Goal: Information Seeking & Learning: Find specific fact

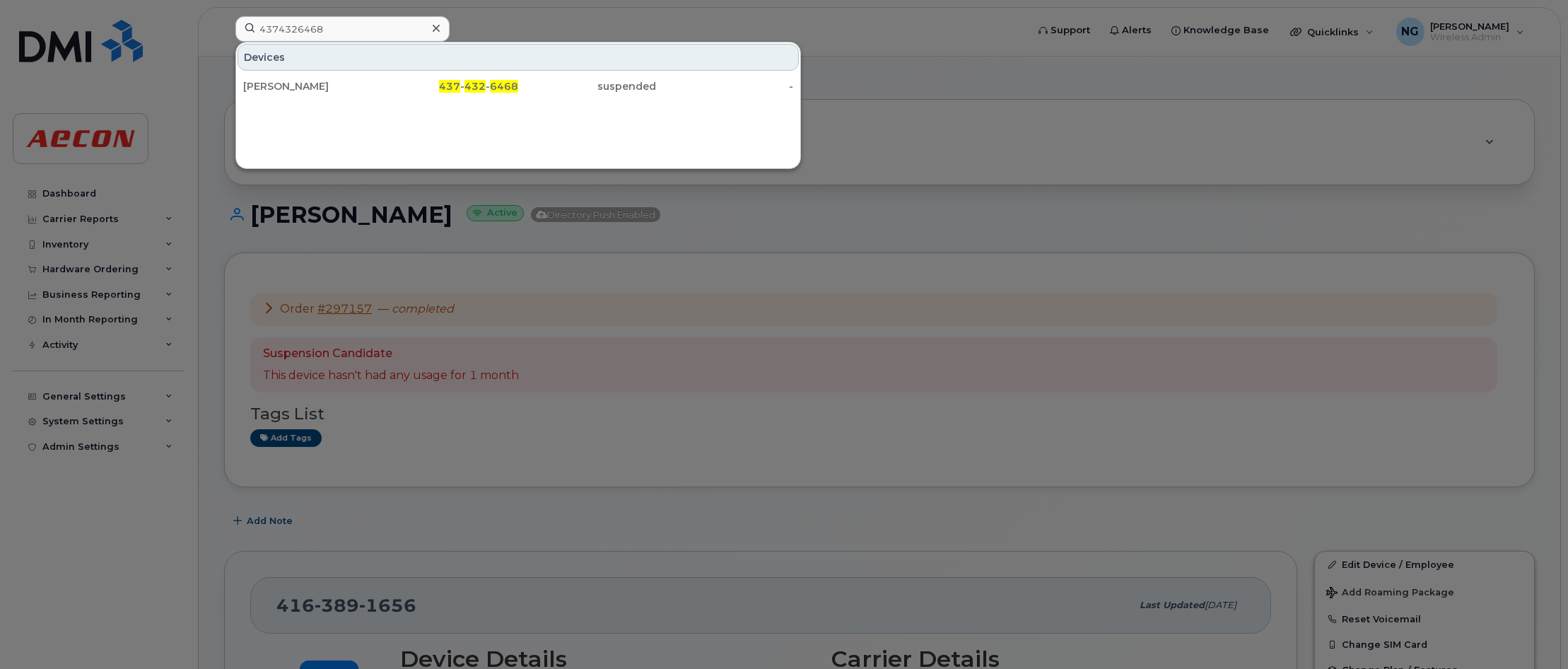
scroll to position [1031, 0]
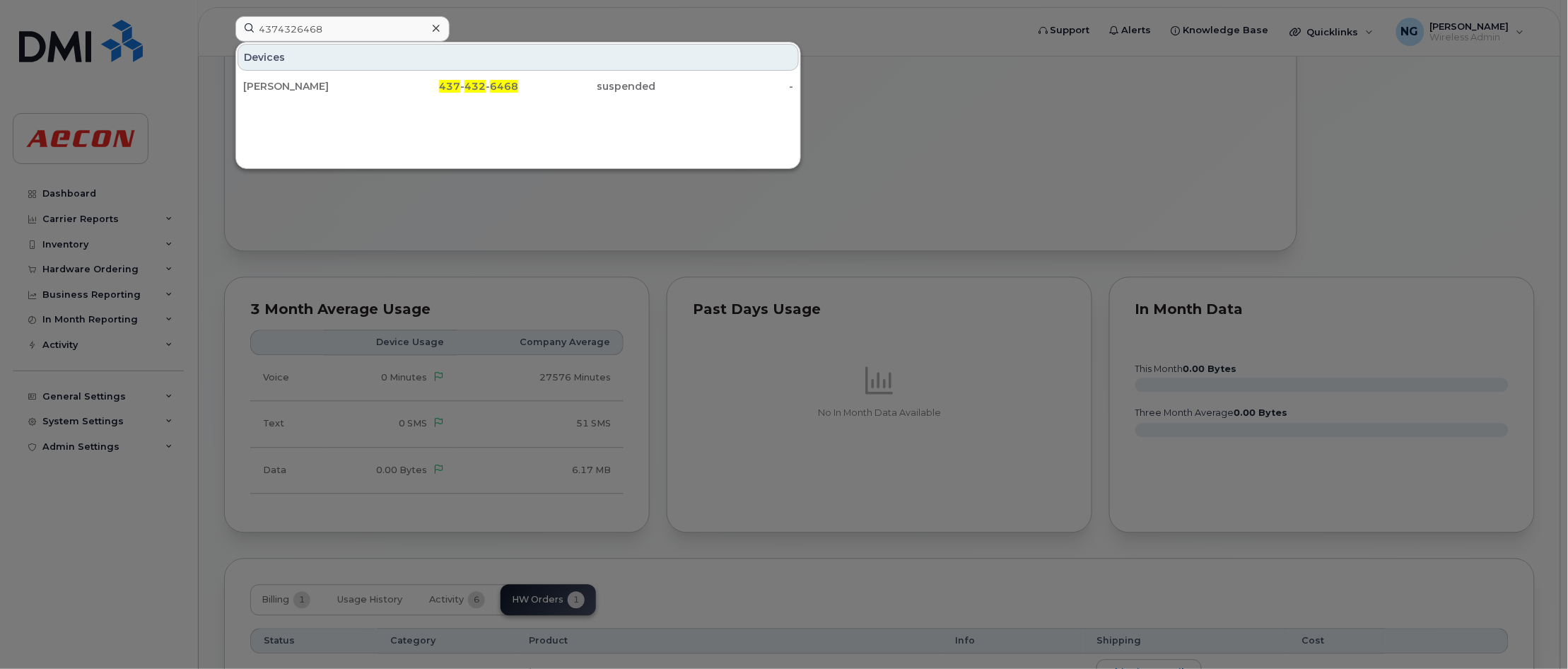
click at [434, 26] on icon at bounding box center [436, 28] width 7 height 11
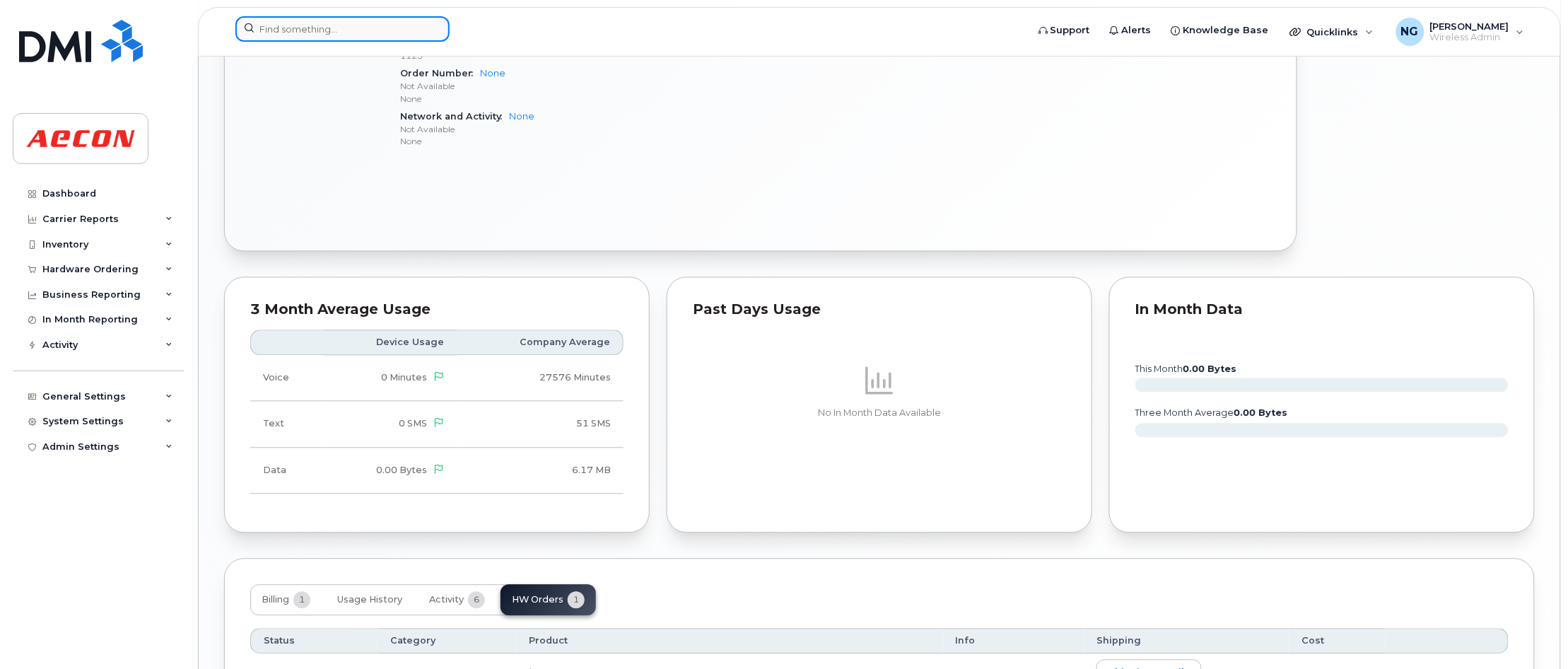
click at [330, 41] on div at bounding box center [626, 29] width 782 height 25
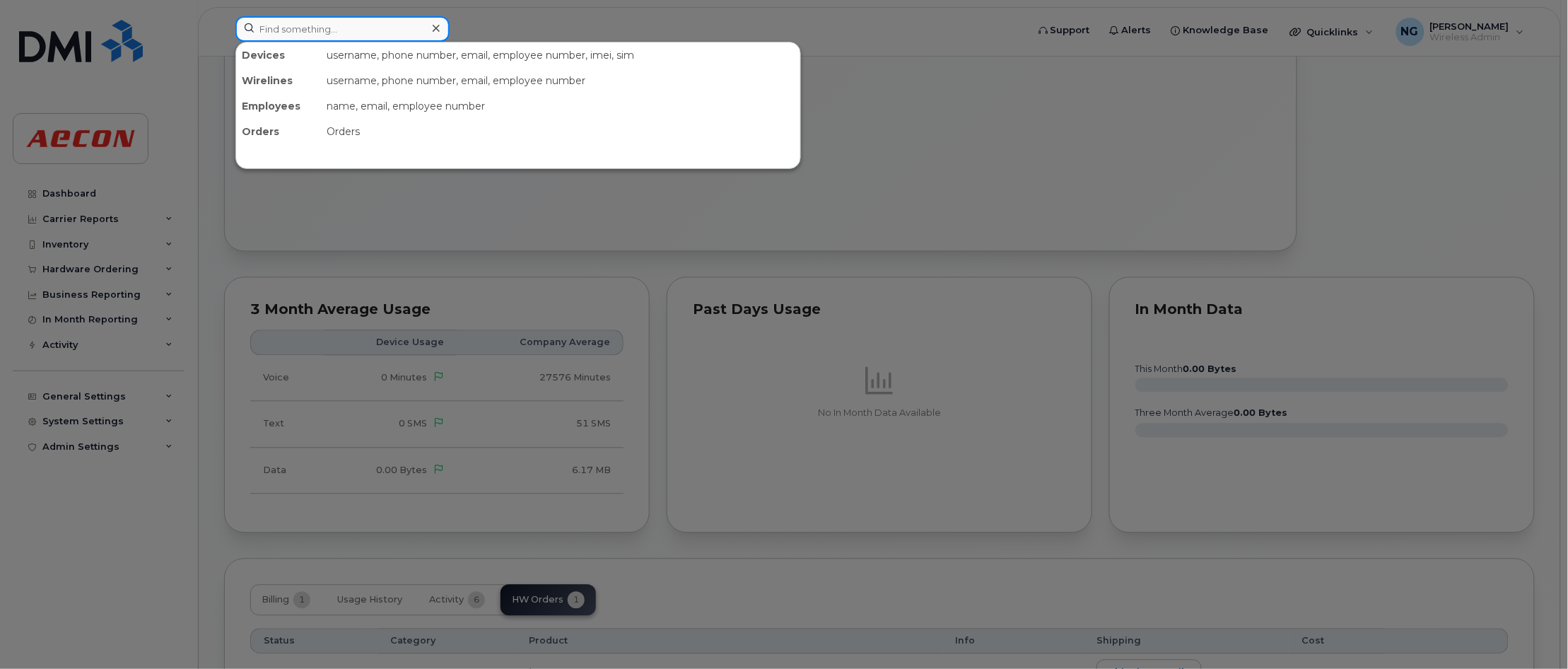
click at [381, 16] on input at bounding box center [342, 29] width 214 height 25
click at [374, 21] on input at bounding box center [342, 29] width 214 height 25
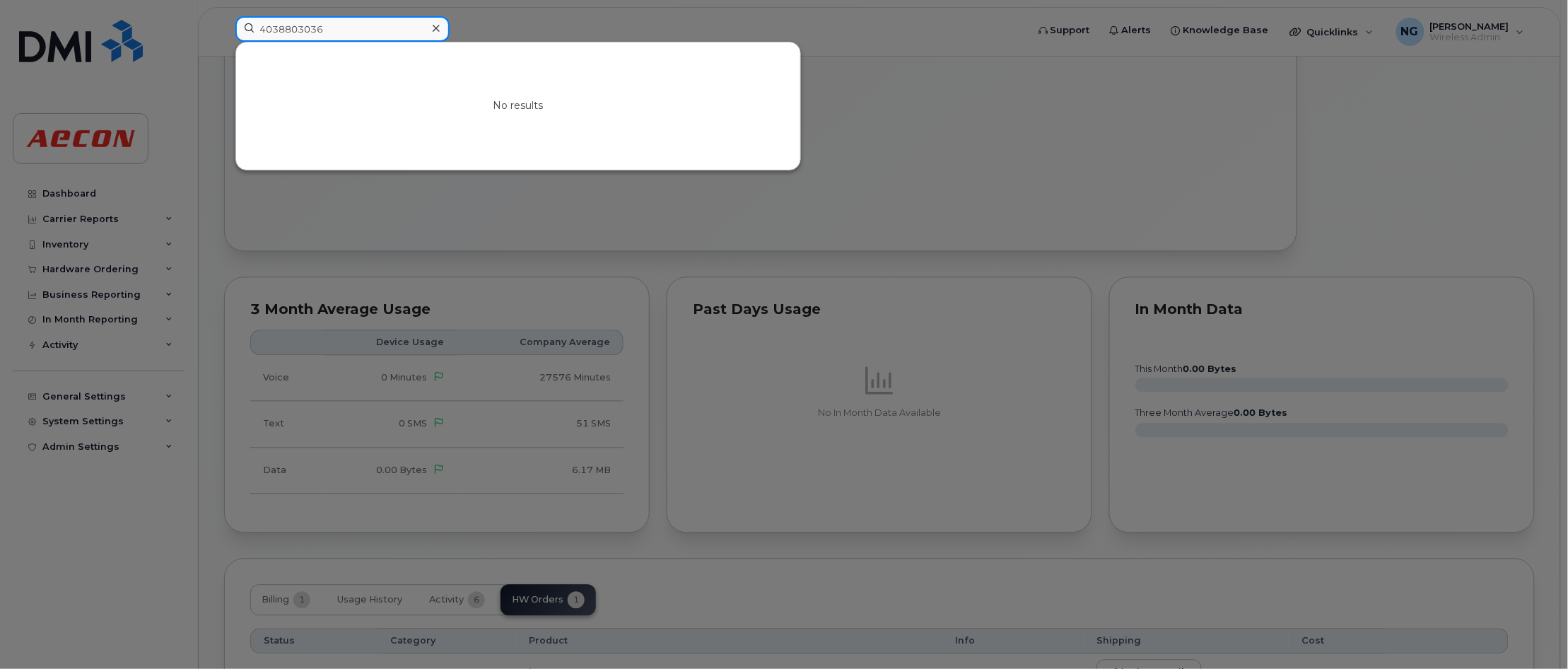
click at [323, 22] on input "4038803036" at bounding box center [342, 29] width 214 height 25
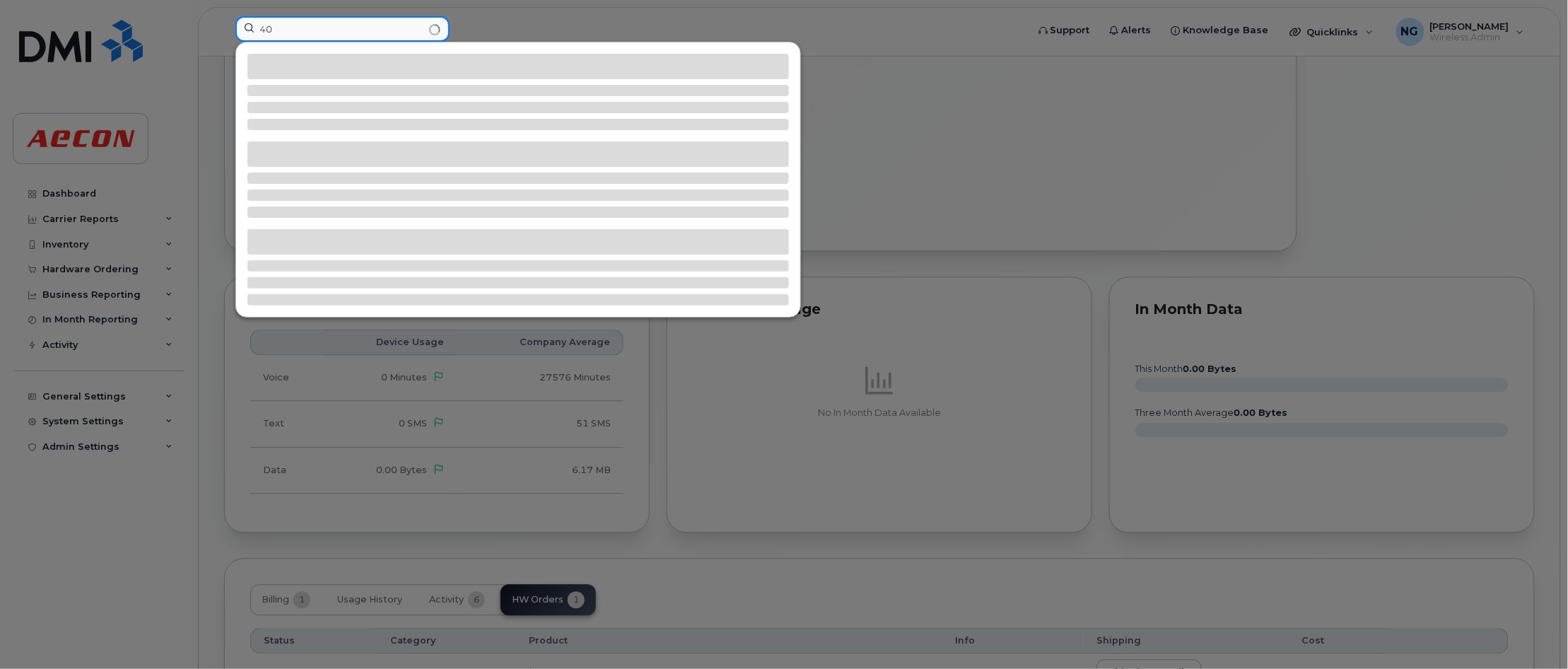
type input "4"
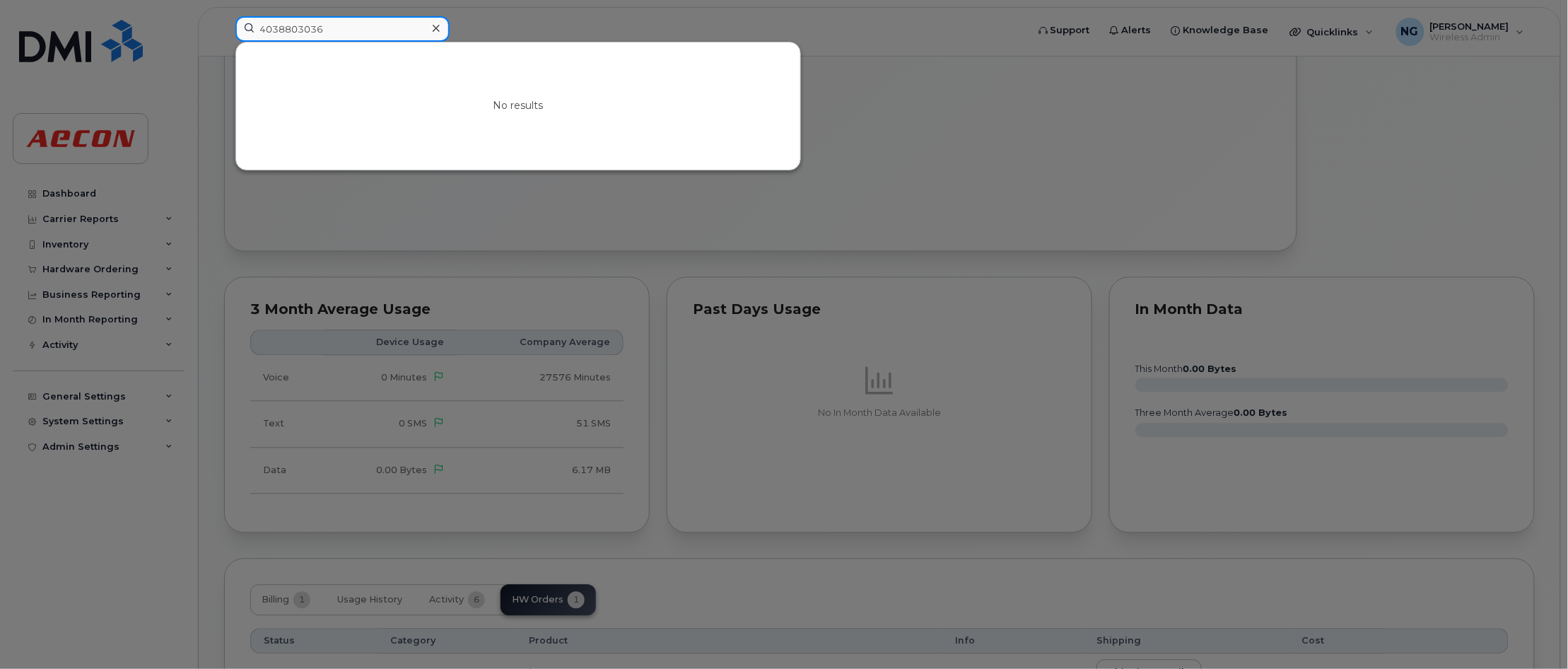
click at [371, 25] on input "4038803036" at bounding box center [342, 29] width 214 height 25
drag, startPoint x: -72, startPoint y: -35, endPoint x: -351, endPoint y: -86, distance: 283.6
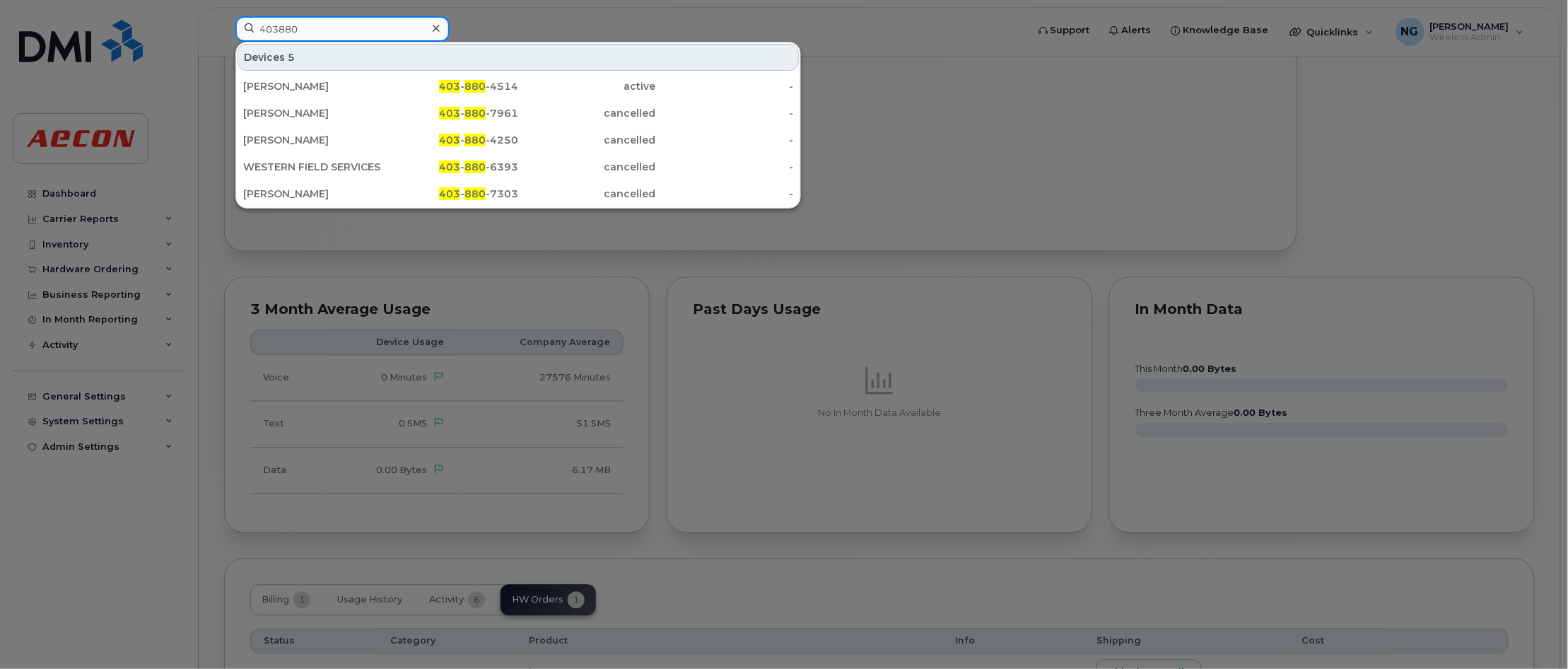
click at [379, 32] on input "403880" at bounding box center [342, 29] width 214 height 25
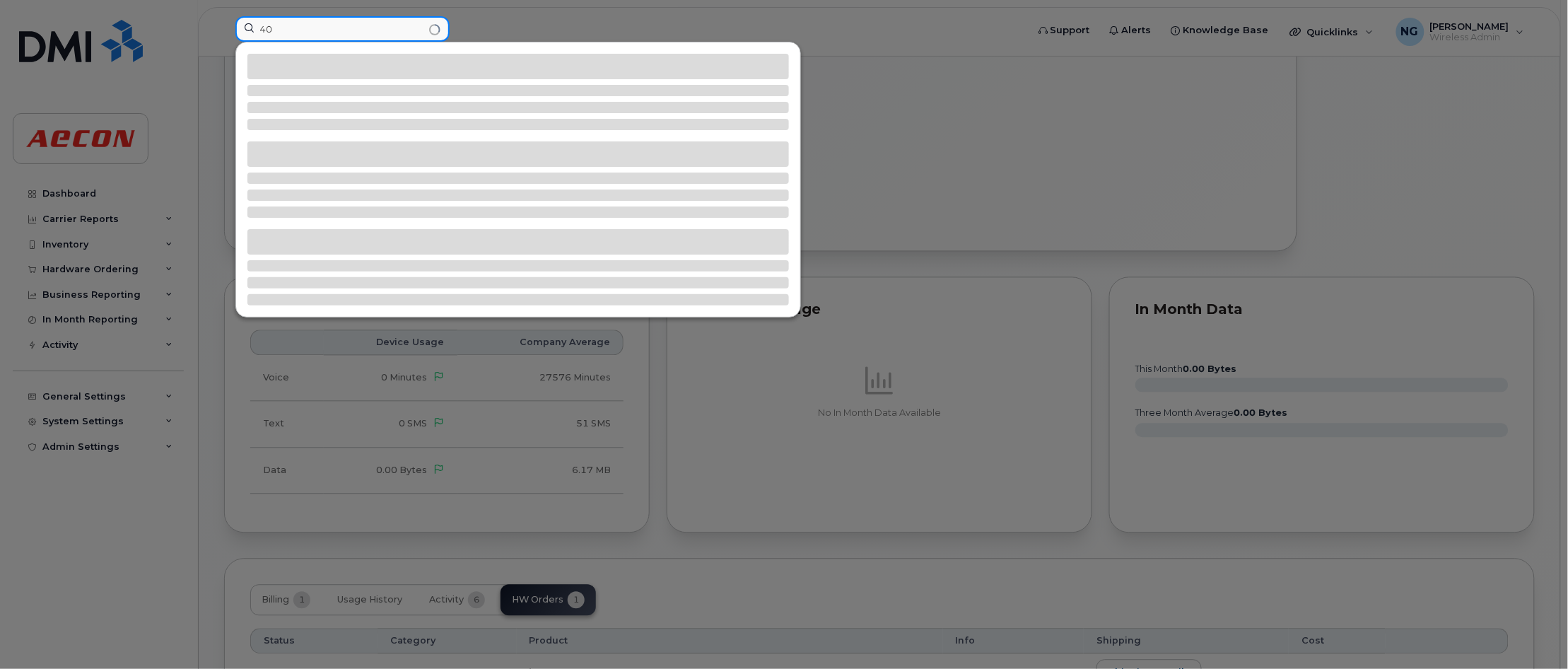
type input "4"
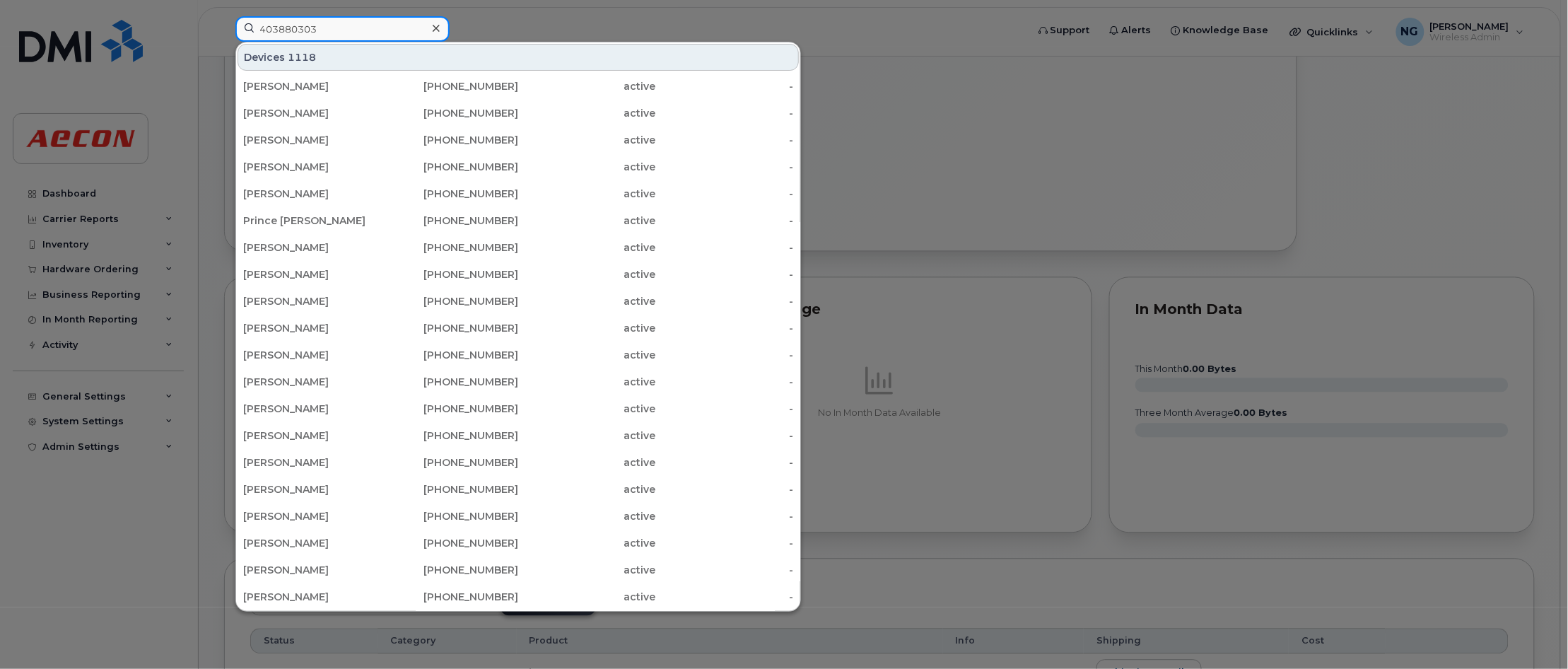
type input "4038803036"
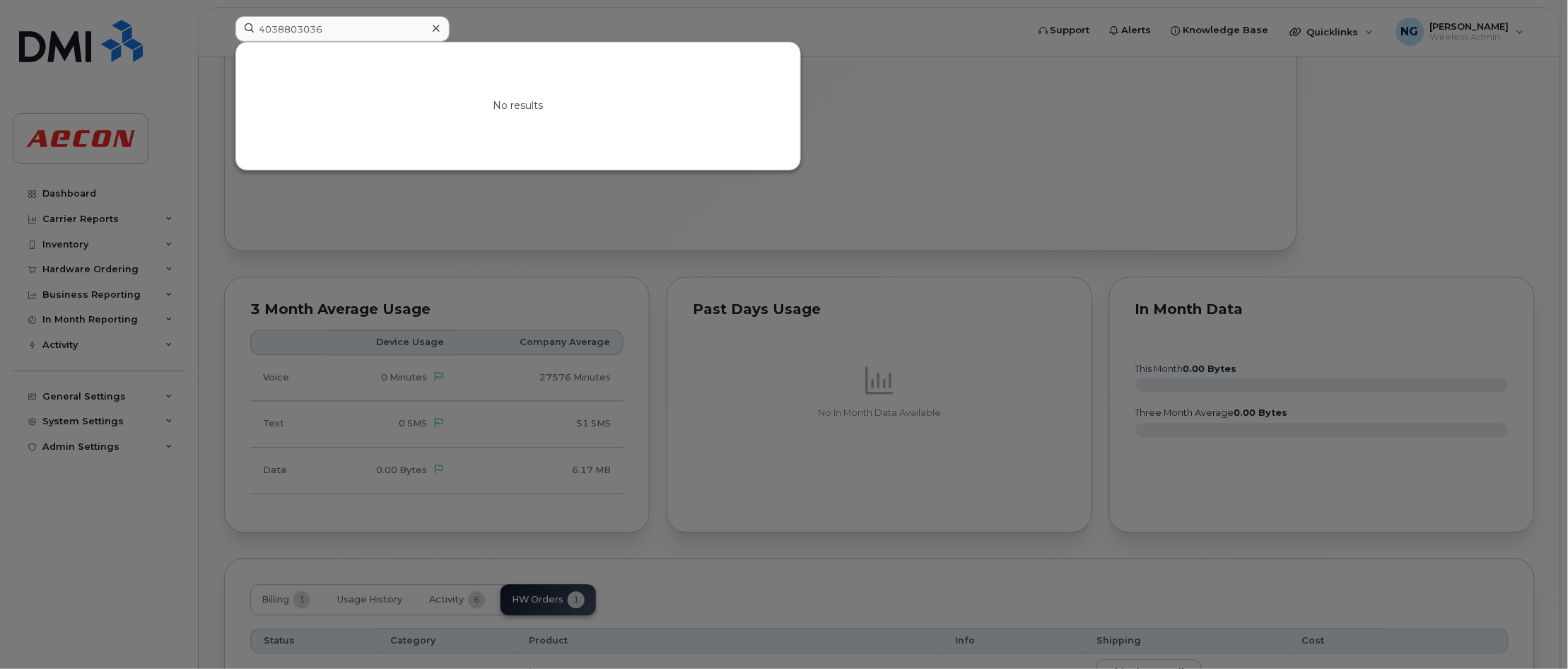
click at [1157, 245] on div at bounding box center [784, 334] width 1568 height 669
click at [387, 23] on input "4038803036" at bounding box center [342, 29] width 214 height 25
click at [1529, 234] on div at bounding box center [784, 334] width 1568 height 669
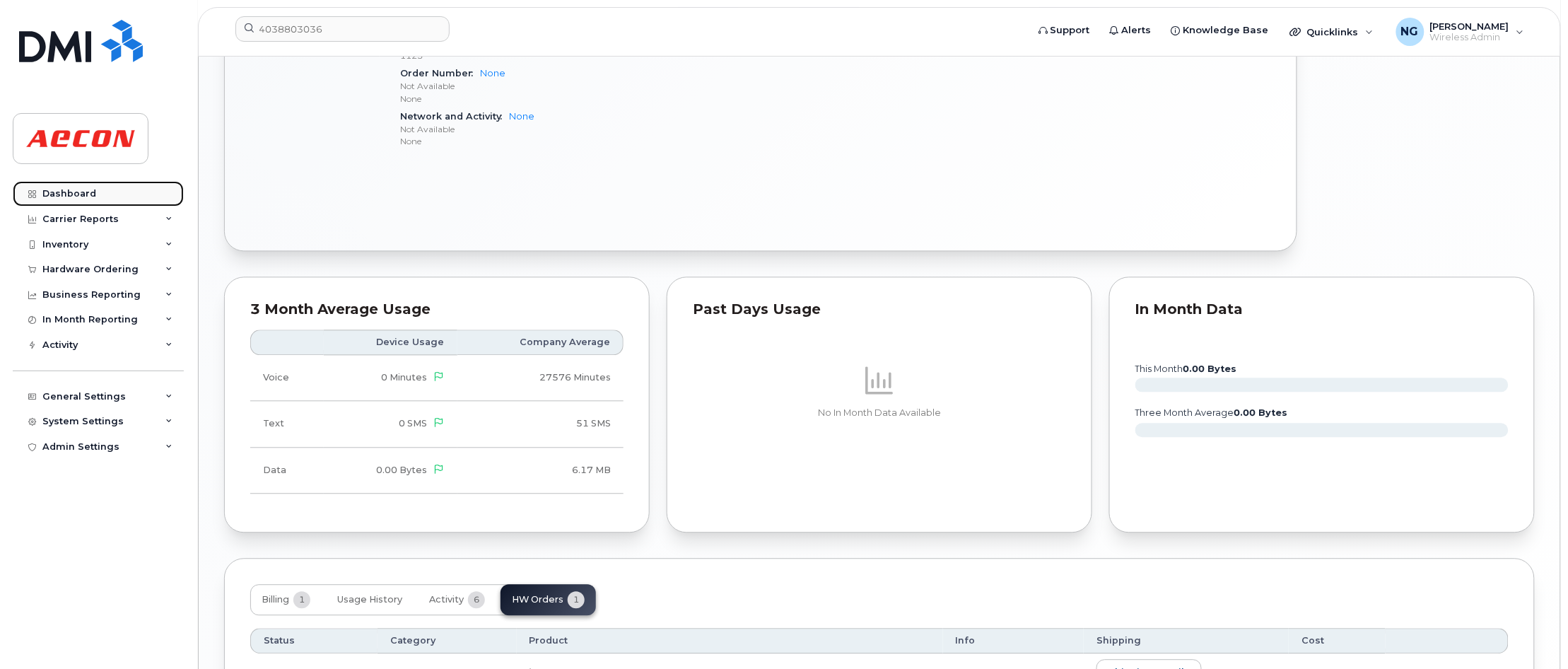
click at [89, 183] on link "Dashboard" at bounding box center [98, 194] width 171 height 25
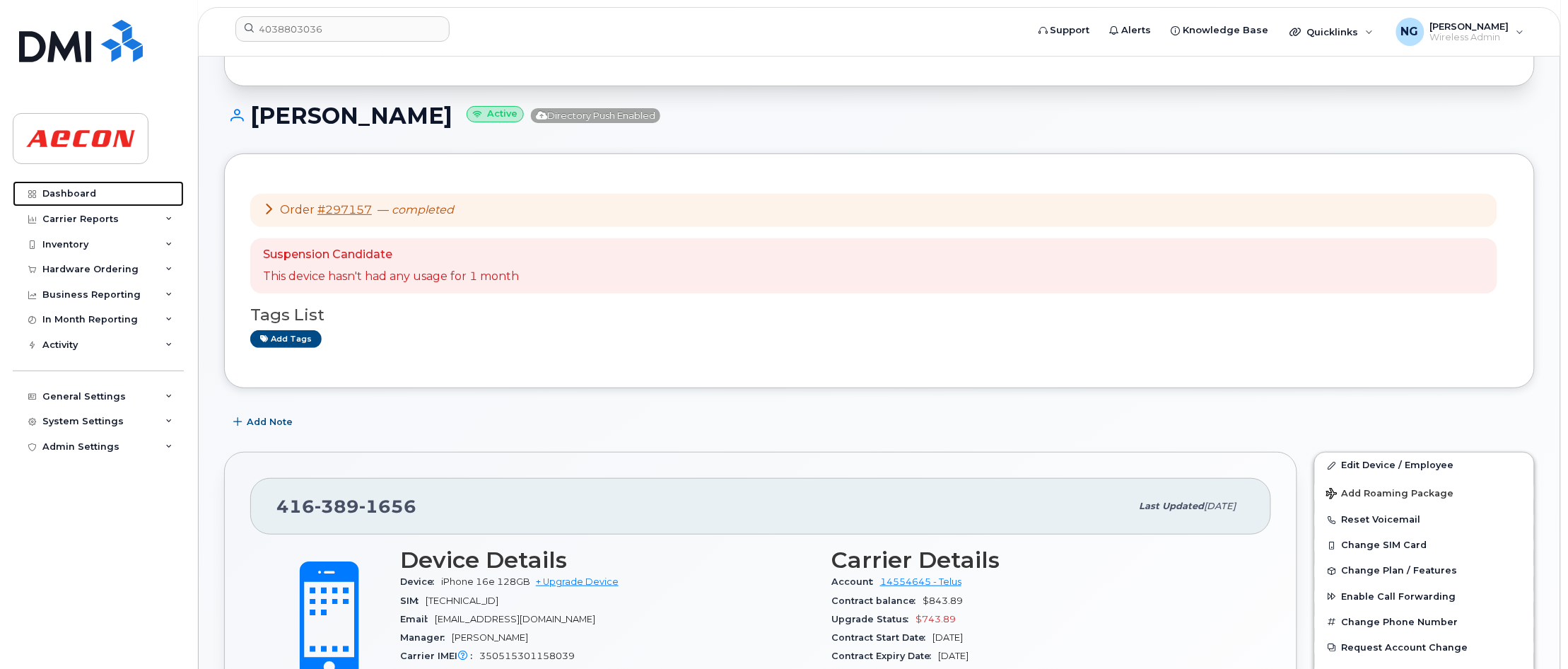
scroll to position [0, 0]
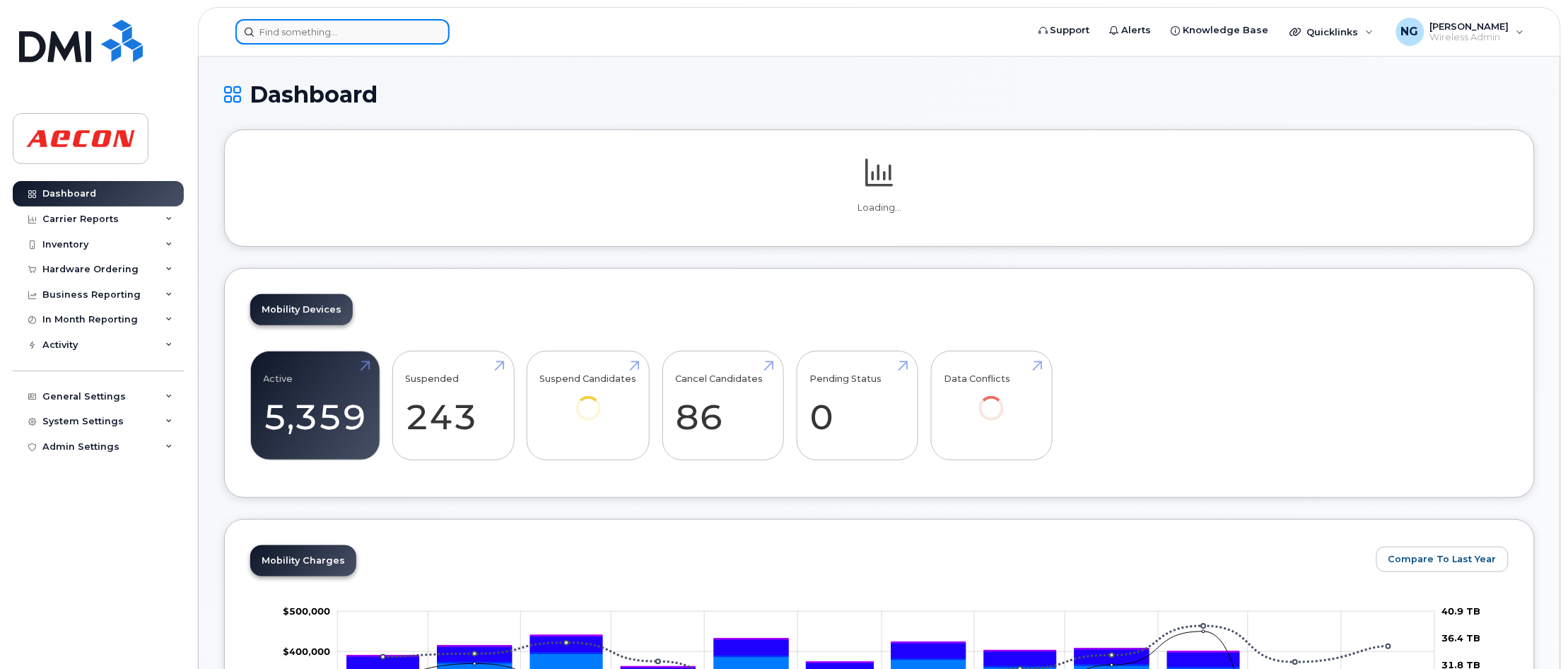
click at [312, 33] on input at bounding box center [342, 32] width 214 height 25
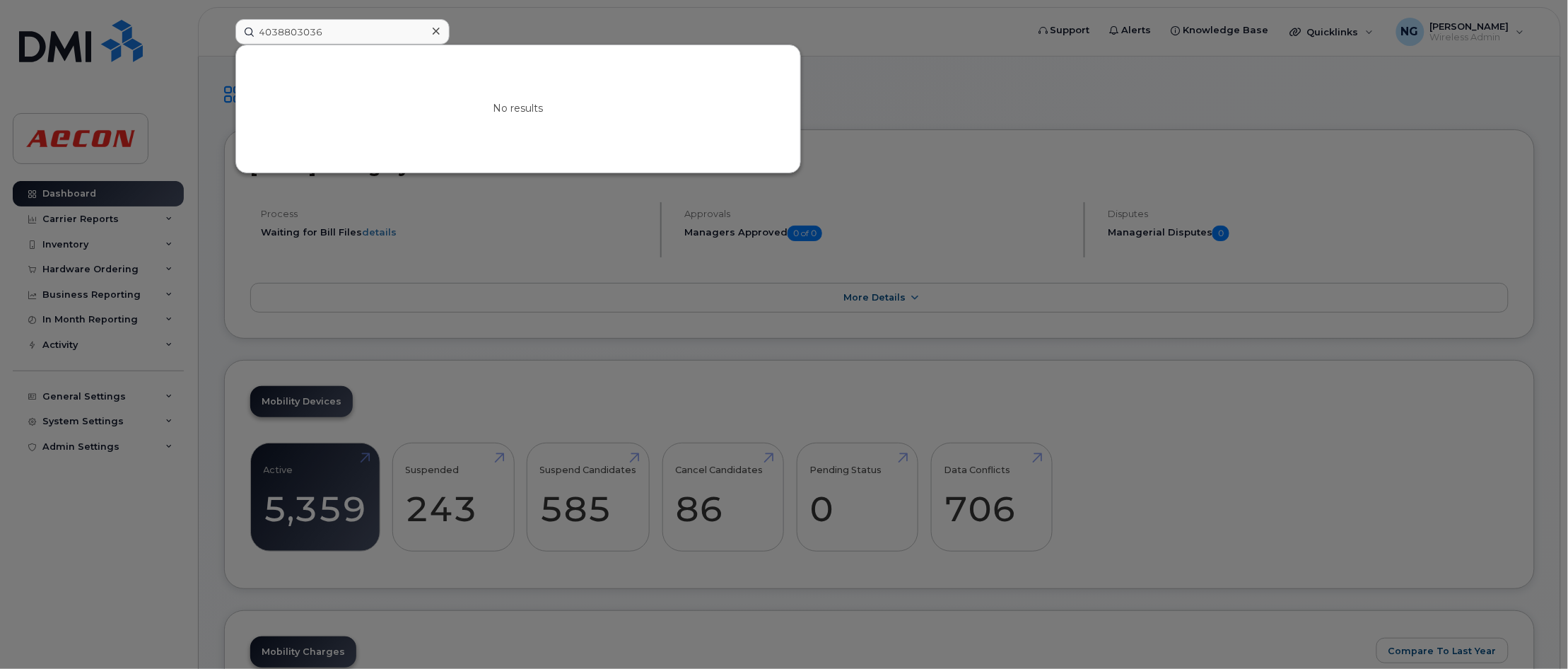
click at [728, 656] on div at bounding box center [784, 334] width 1568 height 669
click at [376, 33] on input "4038803036" at bounding box center [342, 32] width 214 height 25
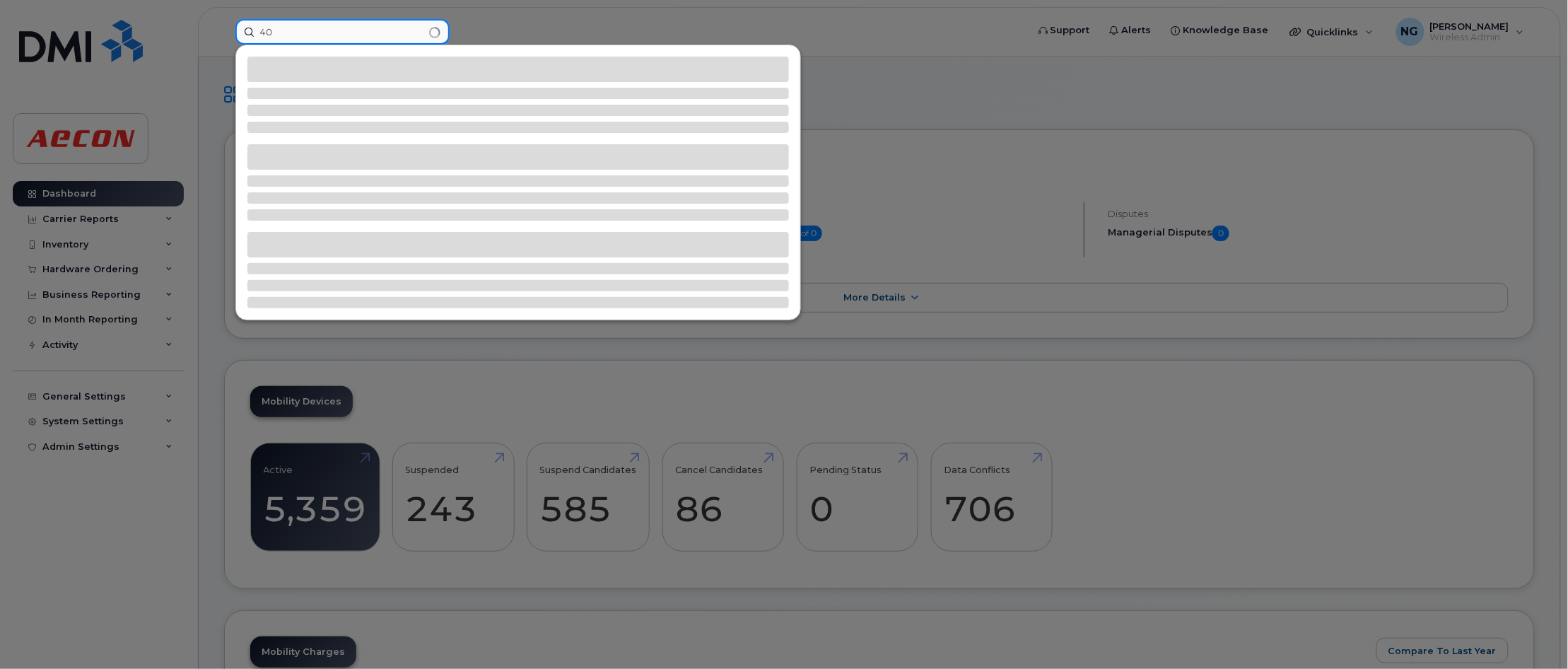
type input "4"
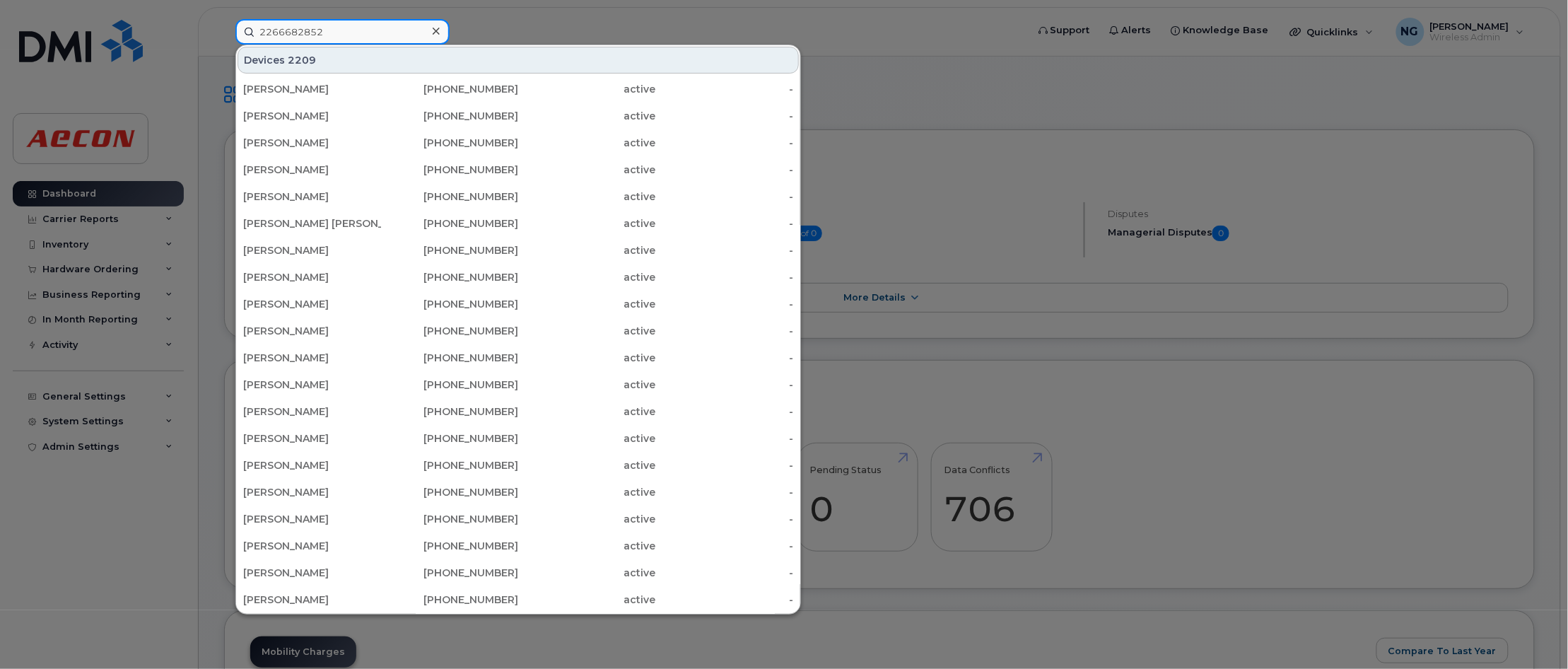
type input "2266682852"
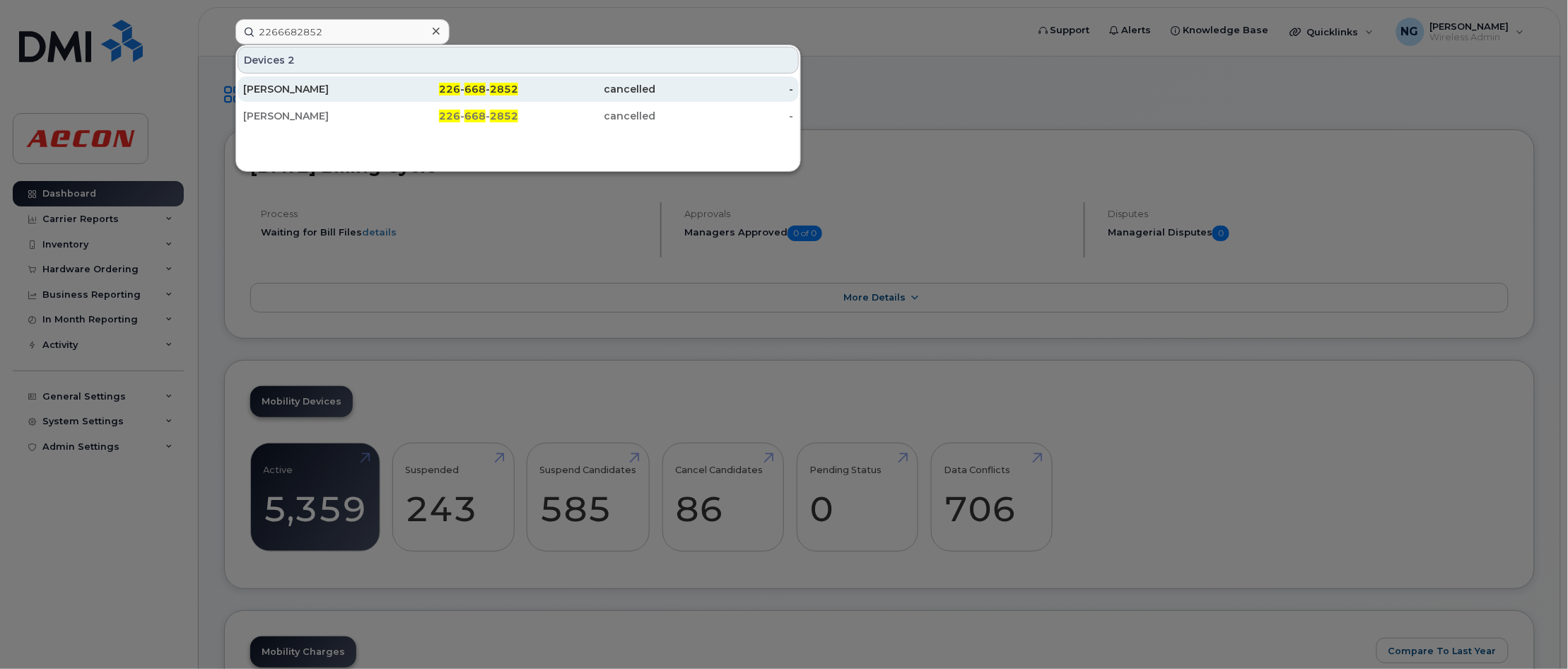
click at [313, 89] on div "[PERSON_NAME]" at bounding box center [312, 89] width 138 height 14
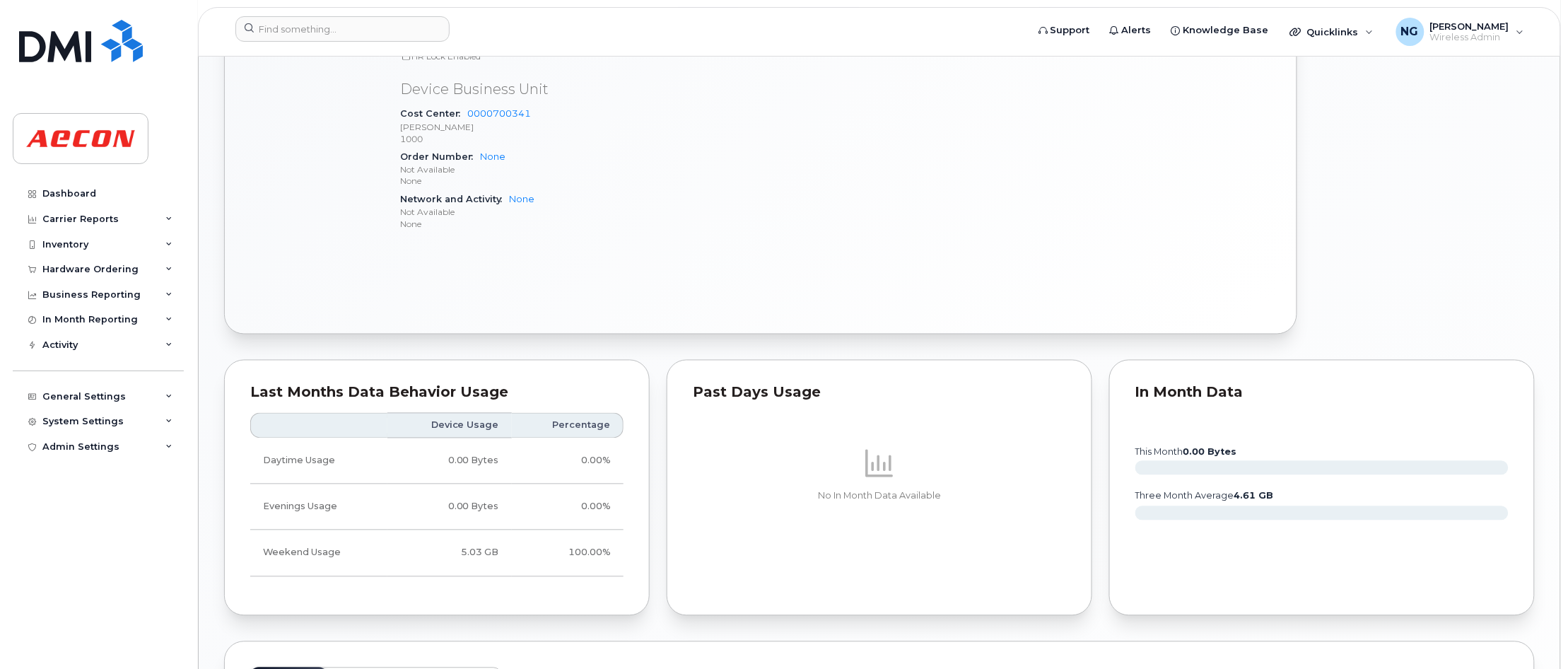
scroll to position [1060, 0]
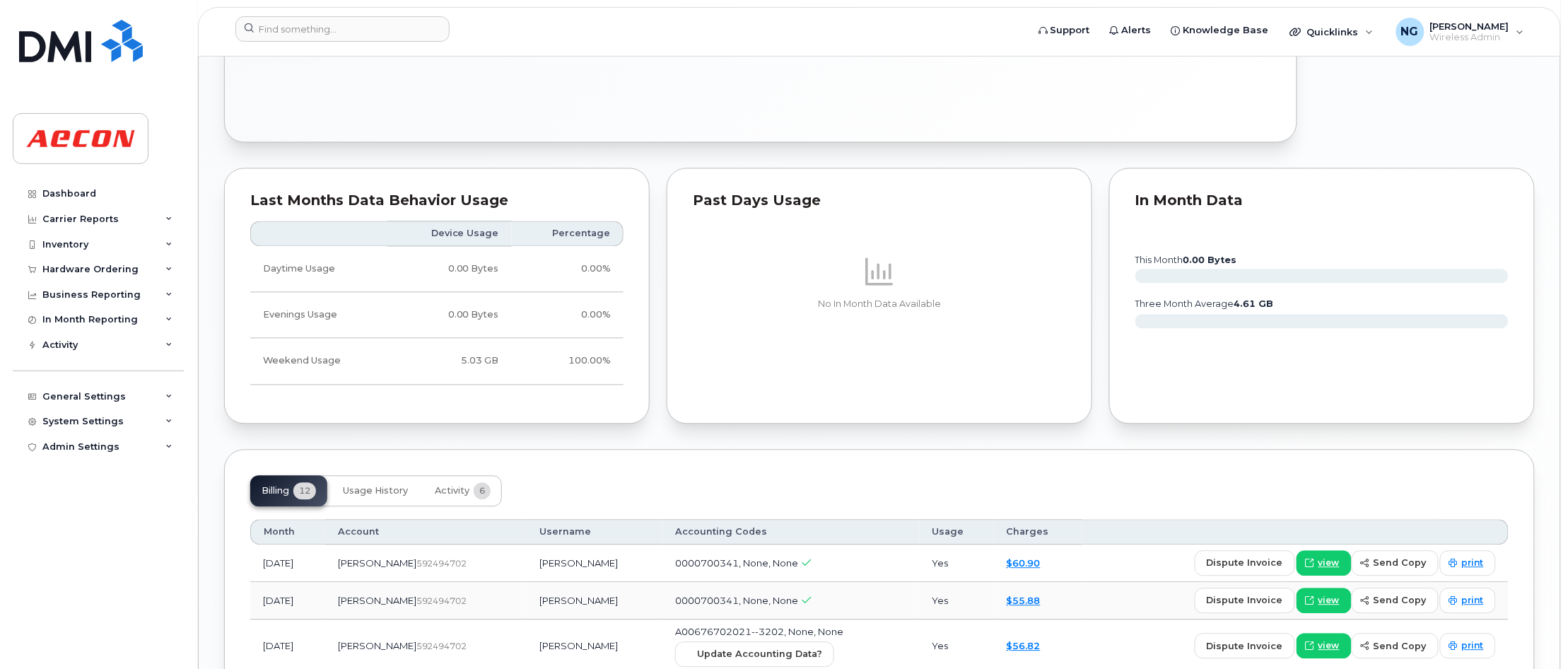
click at [802, 431] on div "Past Days Usage No In Month Data Available" at bounding box center [879, 296] width 442 height 273
click at [1361, 273] on rect at bounding box center [1321, 276] width 373 height 14
